Goal: Find specific page/section: Locate a particular part of the current website

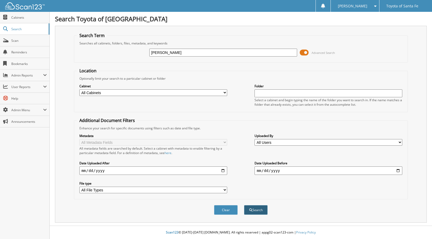
type input "DUANE MARX HANLEY"
click at [253, 212] on button "Search" at bounding box center [256, 210] width 24 height 10
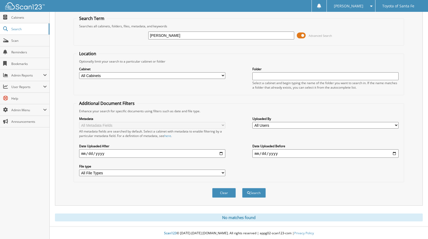
scroll to position [18, 0]
drag, startPoint x: 197, startPoint y: 34, endPoint x: 111, endPoint y: 42, distance: 86.3
click at [111, 42] on fieldset "Search Term Searches all cabinets, folders, files, metadata, and keywords DUANE…" at bounding box center [239, 30] width 330 height 30
type input "350417"
click at [242, 187] on button "Search" at bounding box center [254, 192] width 24 height 10
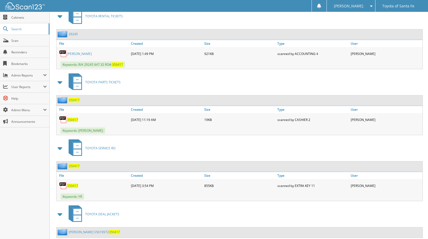
scroll to position [253, 0]
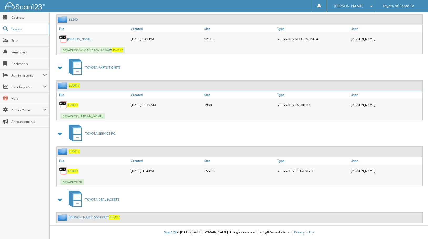
click at [101, 218] on link "HANLEY DUANE S5019972 350417" at bounding box center [94, 217] width 51 height 4
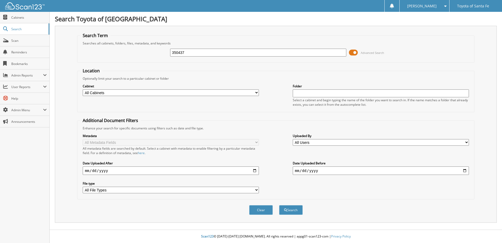
type input "350437"
click at [279, 205] on button "Search" at bounding box center [291, 210] width 24 height 10
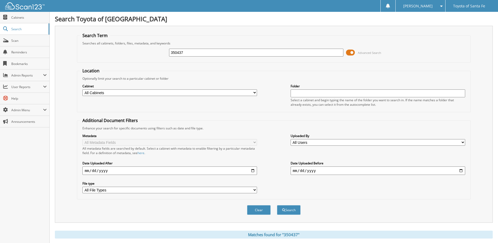
scroll to position [183, 0]
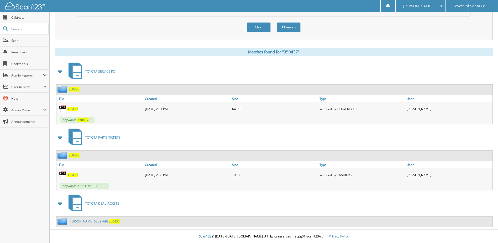
click at [114, 221] on span "350437" at bounding box center [114, 221] width 11 height 4
